Goal: Complete application form

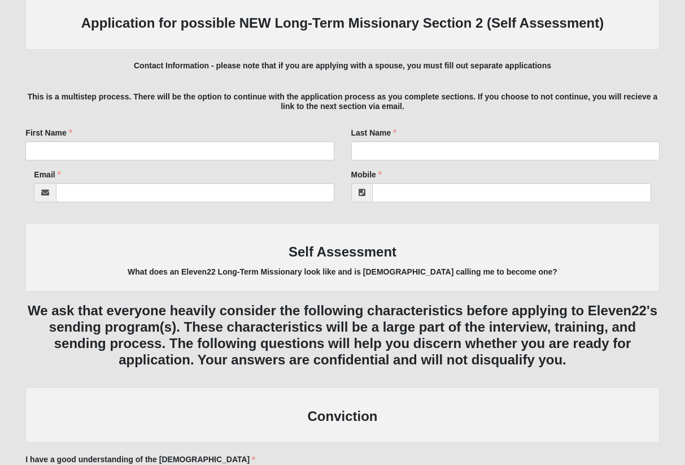
scroll to position [147, 0]
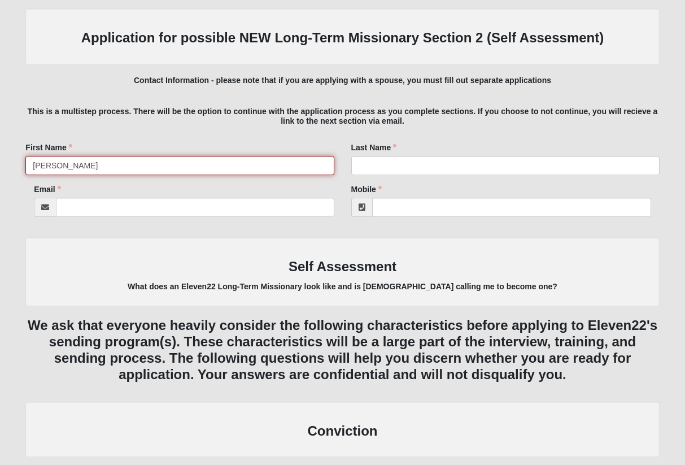
type input "[PERSON_NAME]"
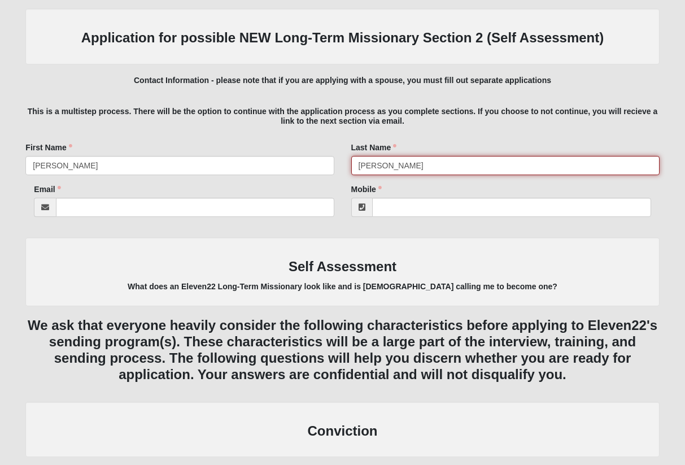
type input "[PERSON_NAME]"
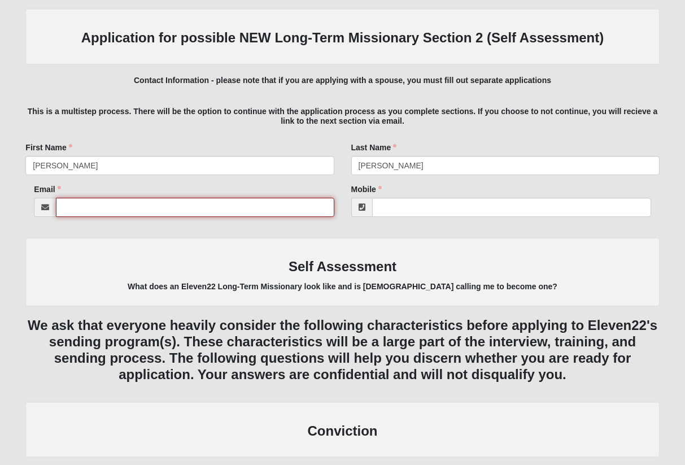
type input "[EMAIL_ADDRESS][DOMAIN_NAME]"
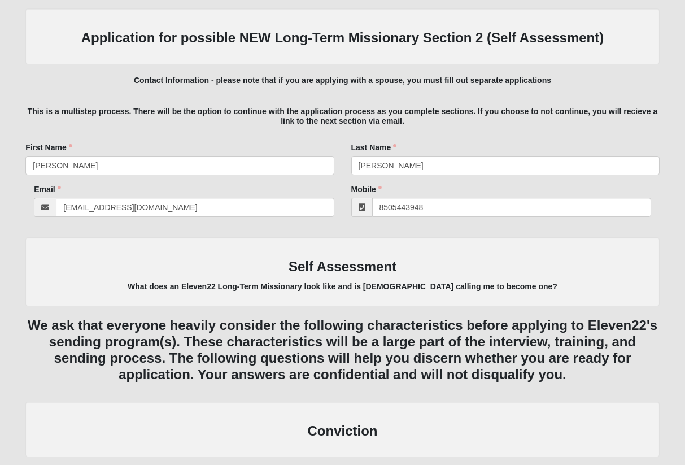
type input "[PHONE_NUMBER]"
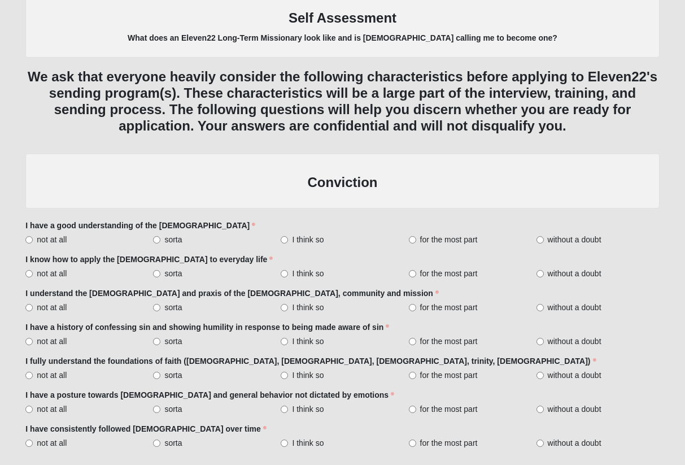
scroll to position [395, 0]
click at [539, 237] on input "without a doubt" at bounding box center [540, 240] width 7 height 7
radio input "true"
click at [546, 269] on label "without a doubt" at bounding box center [598, 273] width 123 height 11
click at [544, 271] on input "without a doubt" at bounding box center [540, 274] width 7 height 7
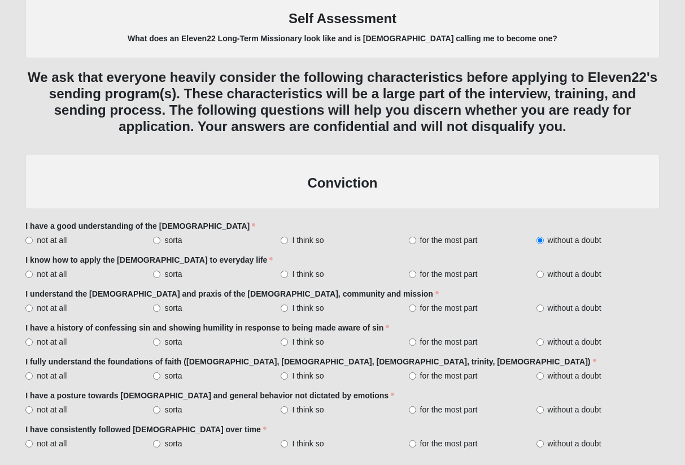
radio input "true"
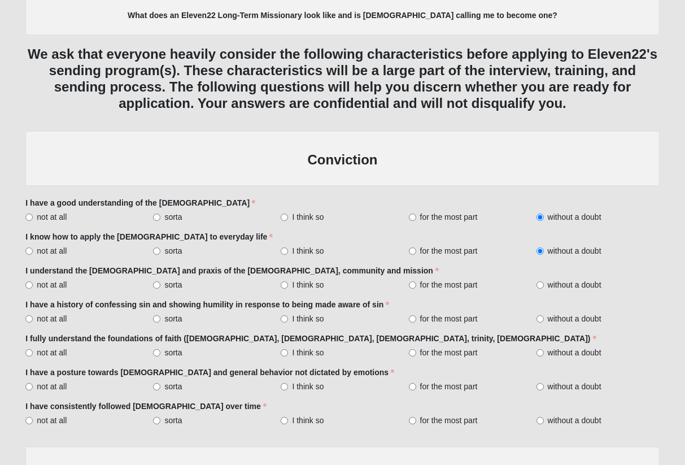
scroll to position [420, 0]
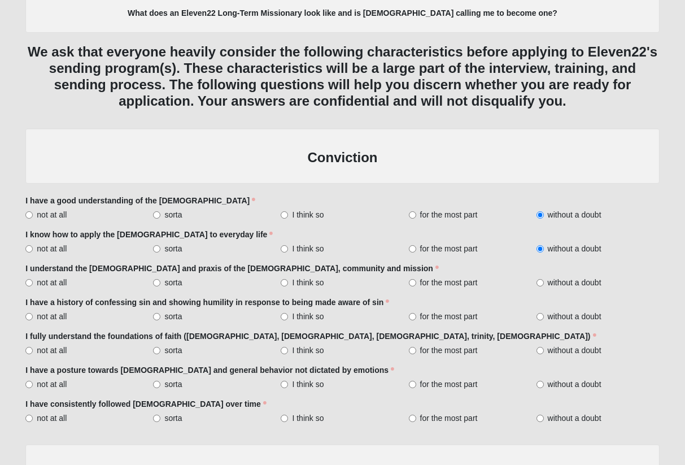
click at [539, 279] on input "without a doubt" at bounding box center [540, 282] width 7 height 7
radio input "true"
click at [554, 313] on span "without a doubt" at bounding box center [575, 316] width 54 height 11
click at [544, 313] on input "without a doubt" at bounding box center [540, 316] width 7 height 7
radio input "true"
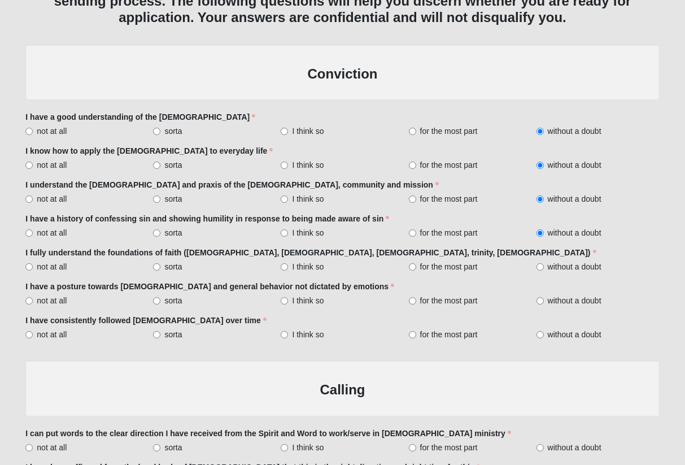
scroll to position [550, 0]
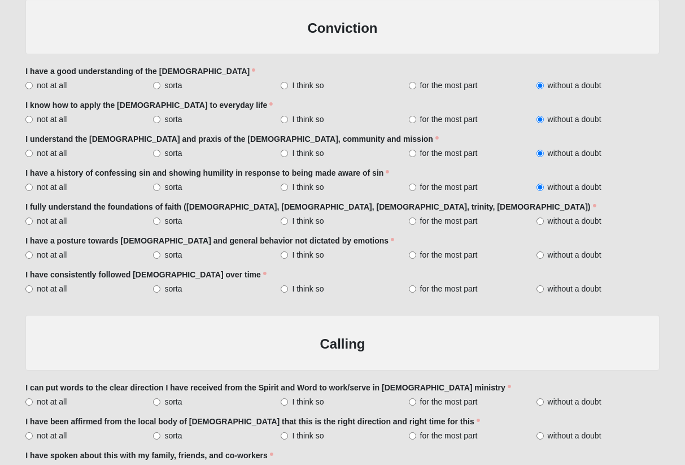
click at [559, 283] on span "without a doubt" at bounding box center [575, 288] width 54 height 11
click at [544, 285] on input "without a doubt" at bounding box center [540, 288] width 7 height 7
radio input "true"
click at [458, 250] on span "for the most part" at bounding box center [449, 254] width 58 height 11
click at [416, 251] on input "for the most part" at bounding box center [412, 254] width 7 height 7
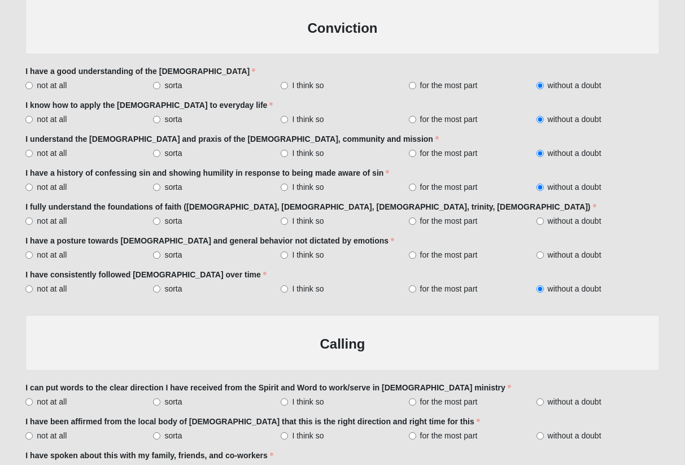
radio input "true"
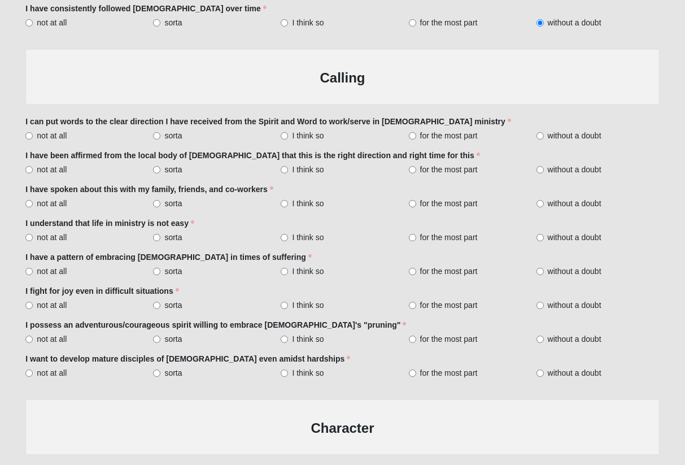
scroll to position [805, 0]
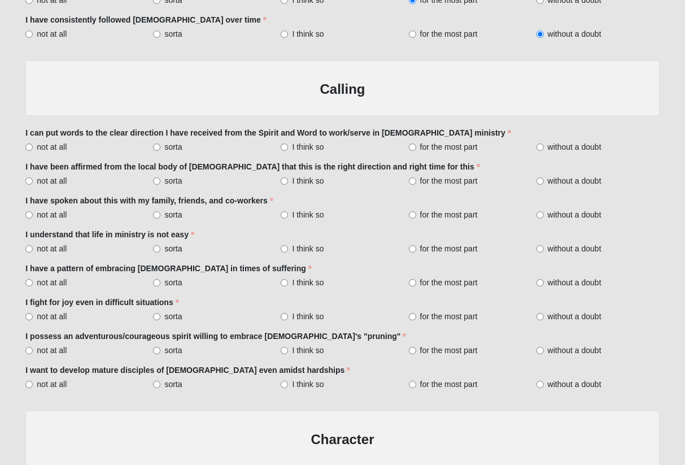
click at [567, 176] on span "without a doubt" at bounding box center [575, 180] width 54 height 11
click at [544, 177] on input "without a doubt" at bounding box center [540, 180] width 7 height 7
radio input "true"
click at [563, 212] on span "without a doubt" at bounding box center [575, 214] width 54 height 11
click at [544, 212] on input "without a doubt" at bounding box center [540, 214] width 7 height 7
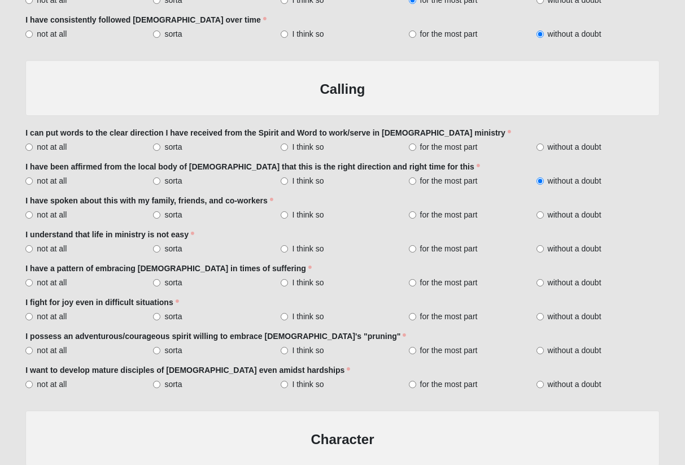
radio input "true"
click at [591, 243] on span "without a doubt" at bounding box center [575, 248] width 54 height 11
click at [544, 245] on input "without a doubt" at bounding box center [540, 248] width 7 height 7
radio input "true"
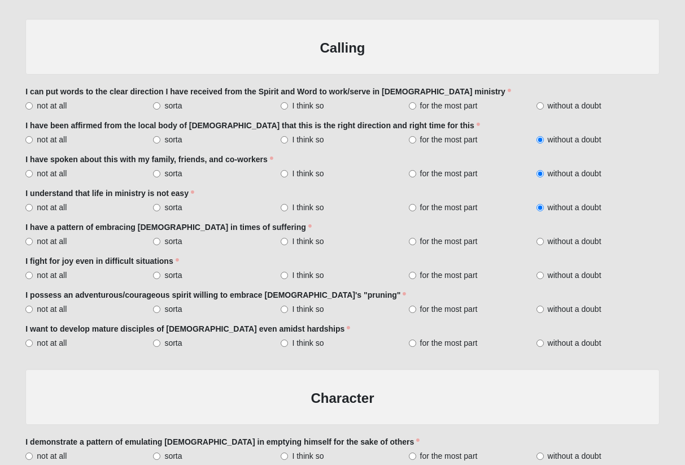
scroll to position [848, 0]
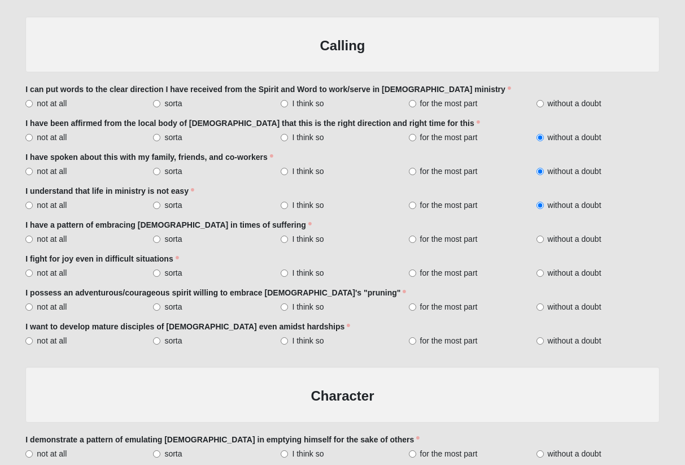
click at [561, 233] on span "without a doubt" at bounding box center [575, 238] width 54 height 11
click at [544, 236] on input "without a doubt" at bounding box center [540, 239] width 7 height 7
radio input "true"
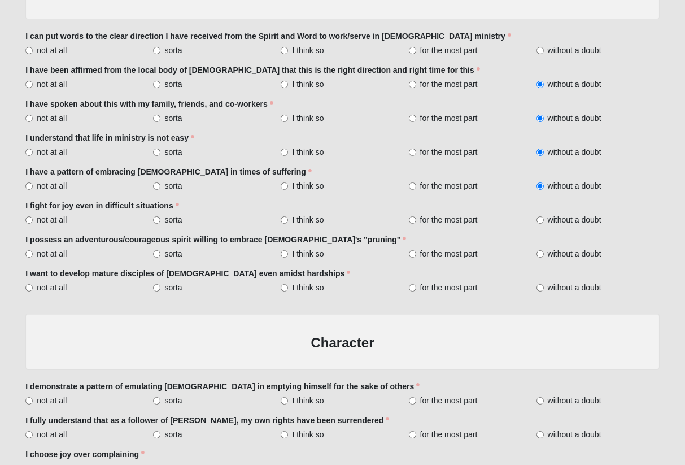
scroll to position [902, 0]
click at [560, 250] on span "without a doubt" at bounding box center [575, 253] width 54 height 11
click at [544, 250] on input "without a doubt" at bounding box center [540, 253] width 7 height 7
radio input "true"
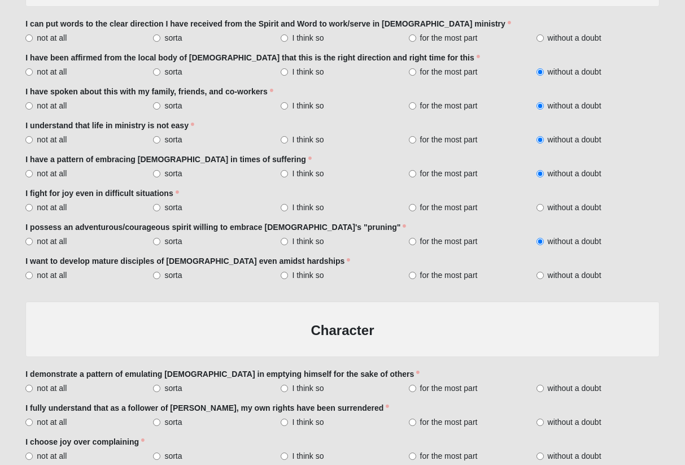
scroll to position [923, 0]
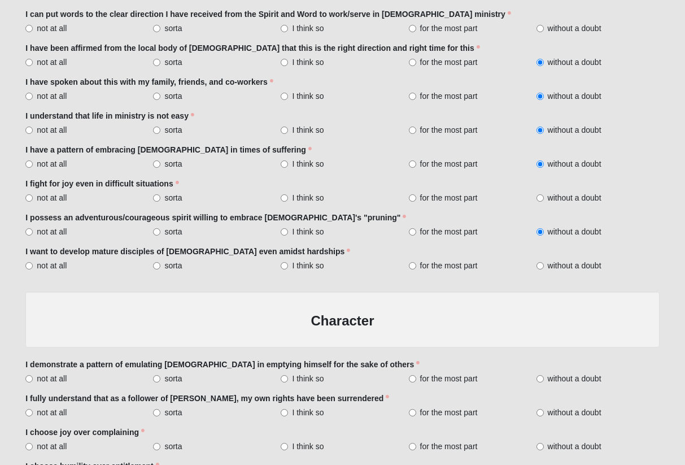
click at [559, 264] on span "without a doubt" at bounding box center [575, 265] width 54 height 11
click at [544, 264] on input "without a doubt" at bounding box center [540, 265] width 7 height 7
radio input "true"
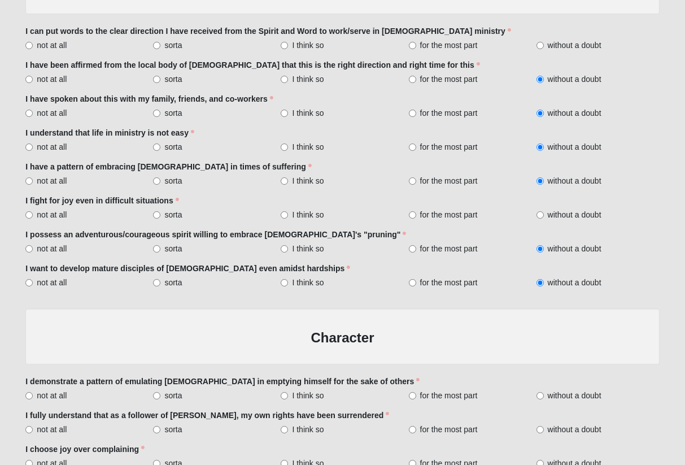
scroll to position [900, 0]
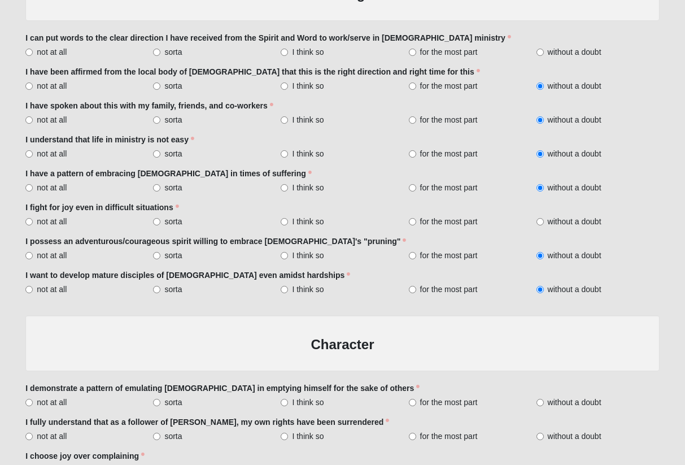
click at [448, 148] on span "for the most part" at bounding box center [449, 153] width 58 height 11
click at [416, 150] on input "for the most part" at bounding box center [412, 153] width 7 height 7
radio input "true"
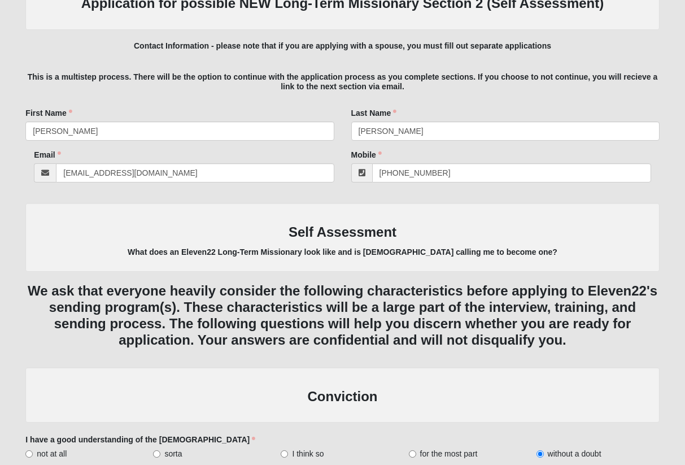
scroll to position [179, 0]
